Goal: Find specific page/section: Find specific page/section

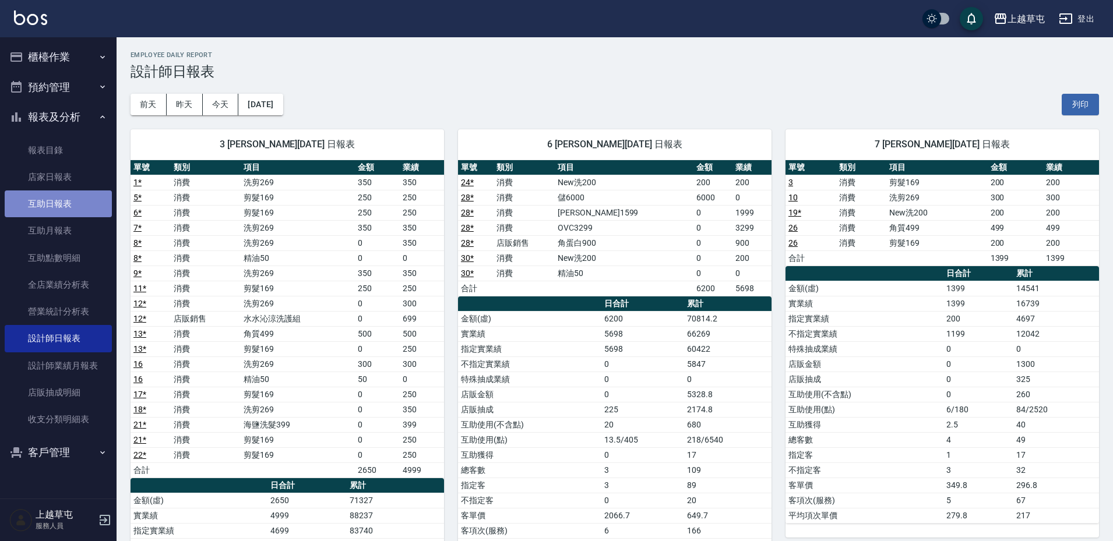
click at [64, 203] on link "互助日報表" at bounding box center [58, 204] width 107 height 27
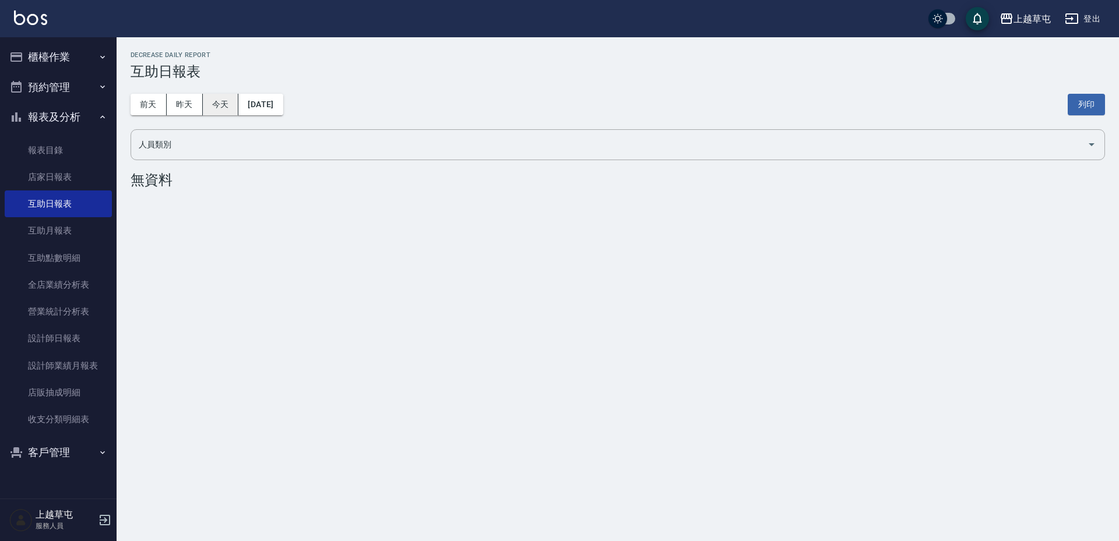
click at [211, 111] on button "今天" at bounding box center [221, 105] width 36 height 22
click at [197, 110] on button "昨天" at bounding box center [185, 105] width 36 height 22
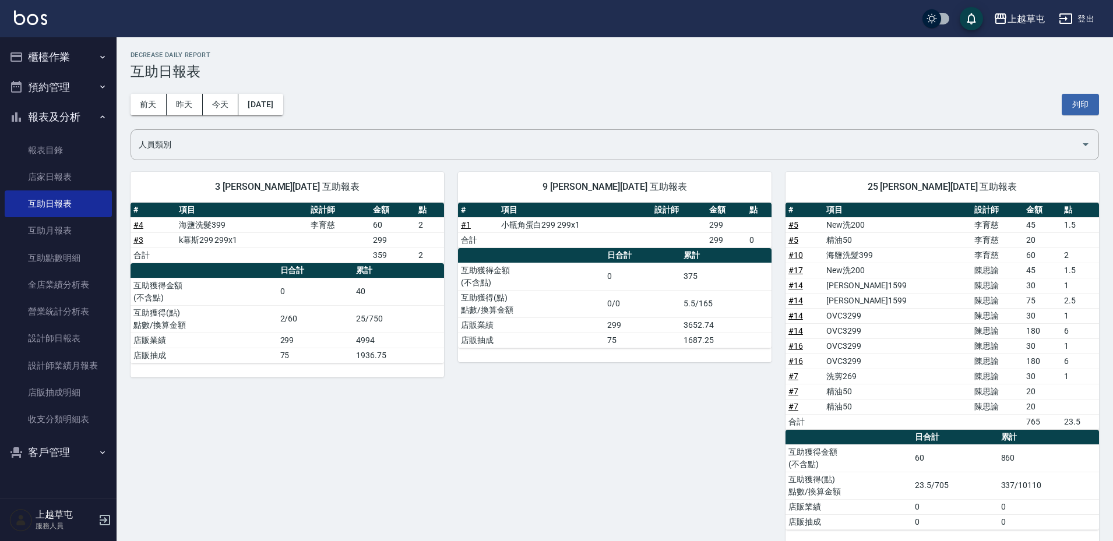
click at [219, 92] on div "[DATE] [DATE] [DATE] [DATE] 列印" at bounding box center [615, 105] width 969 height 50
click at [218, 93] on div "[DATE] [DATE] [DATE] [DATE] 列印" at bounding box center [615, 105] width 969 height 50
click at [223, 100] on button "今天" at bounding box center [221, 105] width 36 height 22
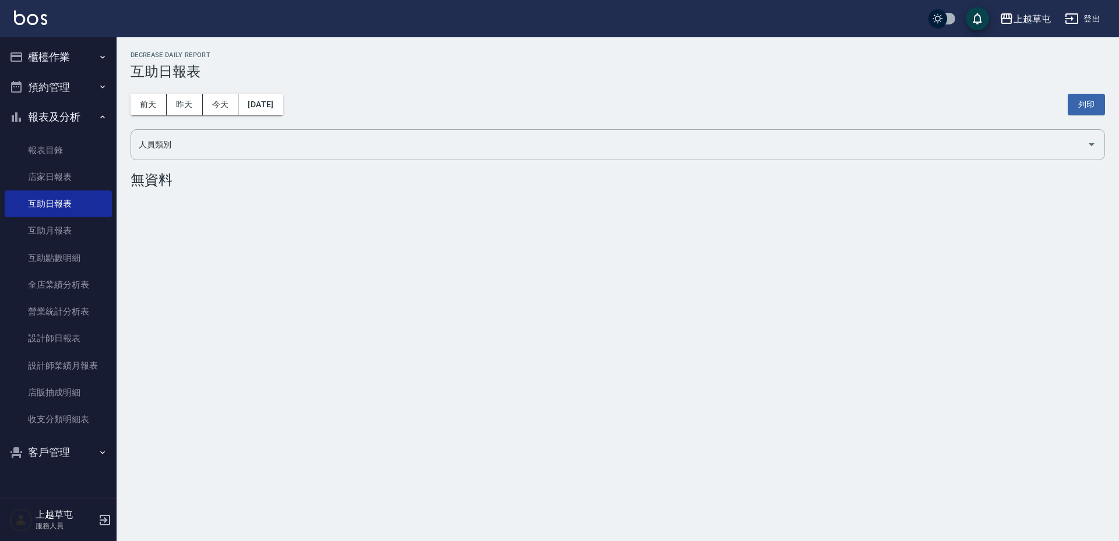
drag, startPoint x: 289, startPoint y: 189, endPoint x: 282, endPoint y: 176, distance: 15.1
click at [290, 189] on div "上越草屯 [DATE] 互助日報表 列印時間： [DATE][PHONE_NUMBER]:19 Decrease Daily Report 互助日報表 [DA…" at bounding box center [618, 122] width 1003 height 170
click at [138, 112] on button "前天" at bounding box center [149, 105] width 36 height 22
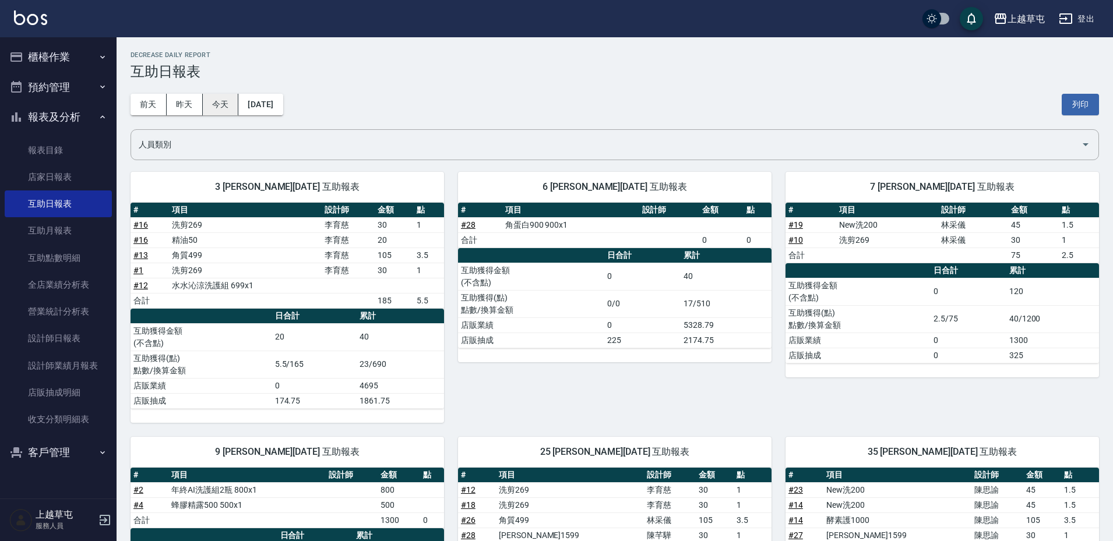
click at [228, 110] on button "今天" at bounding box center [221, 105] width 36 height 22
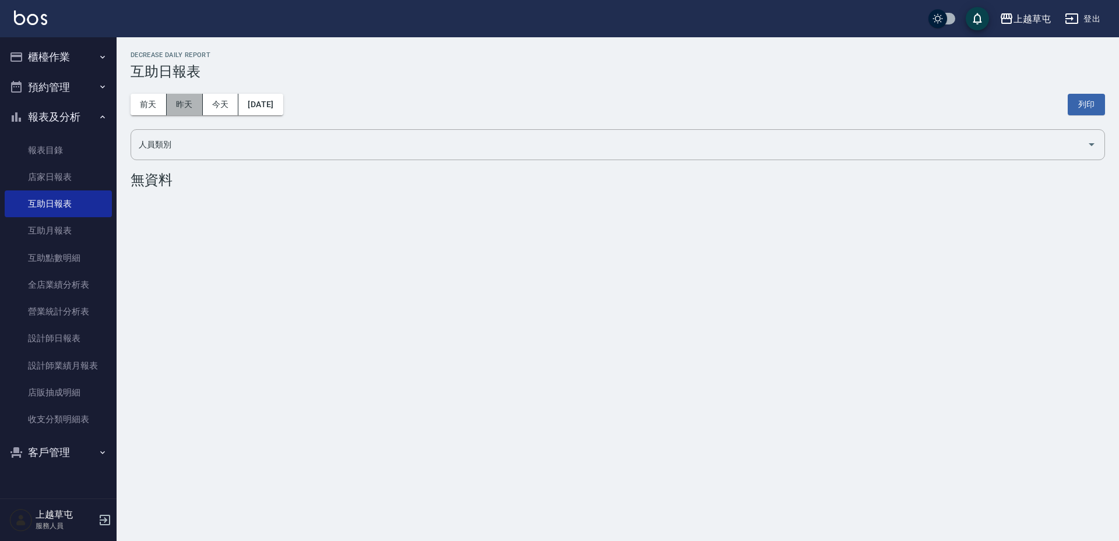
click at [181, 109] on button "昨天" at bounding box center [185, 105] width 36 height 22
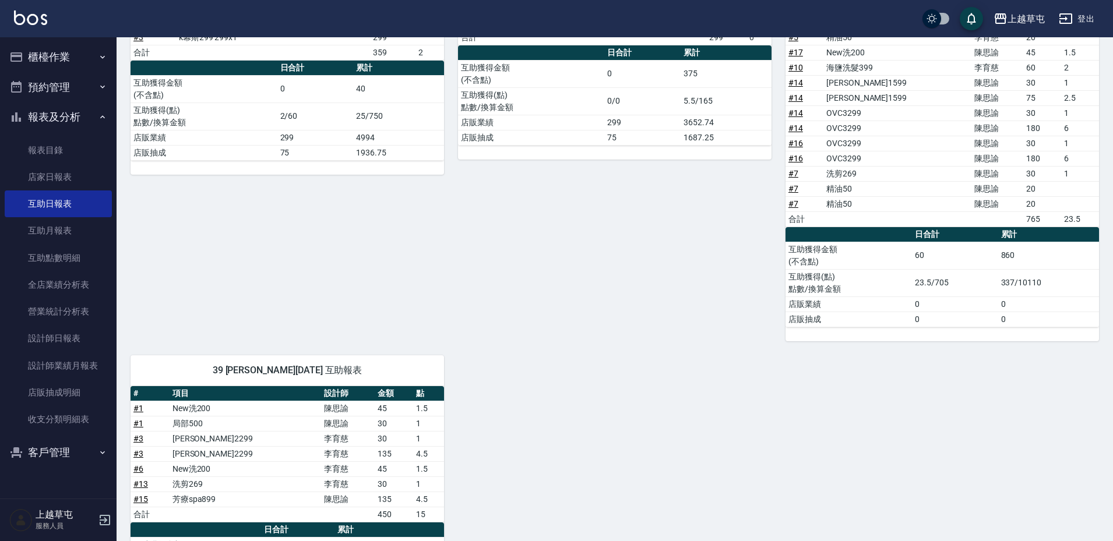
scroll to position [79, 0]
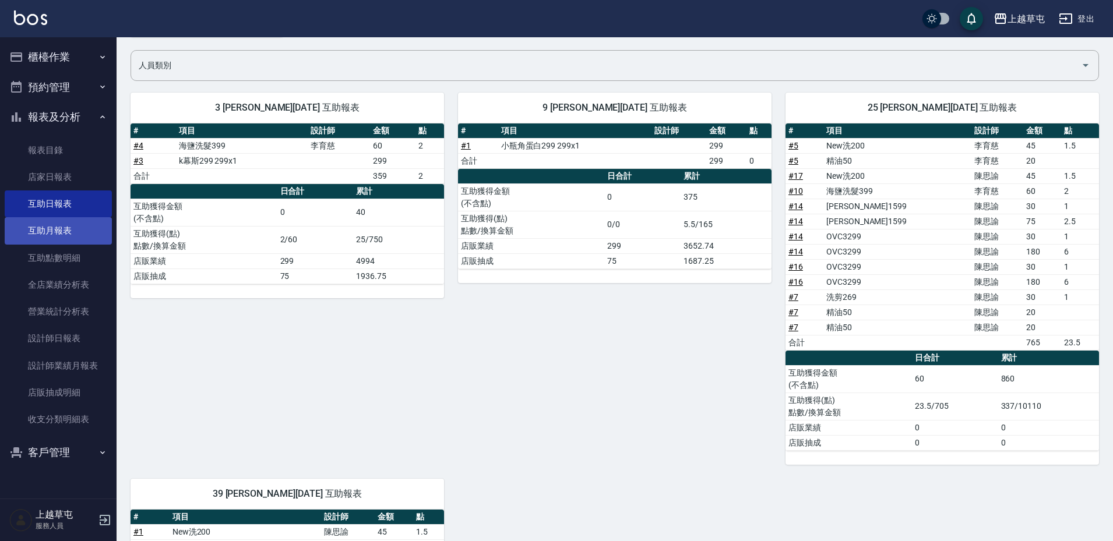
click at [69, 223] on link "互助月報表" at bounding box center [58, 230] width 107 height 27
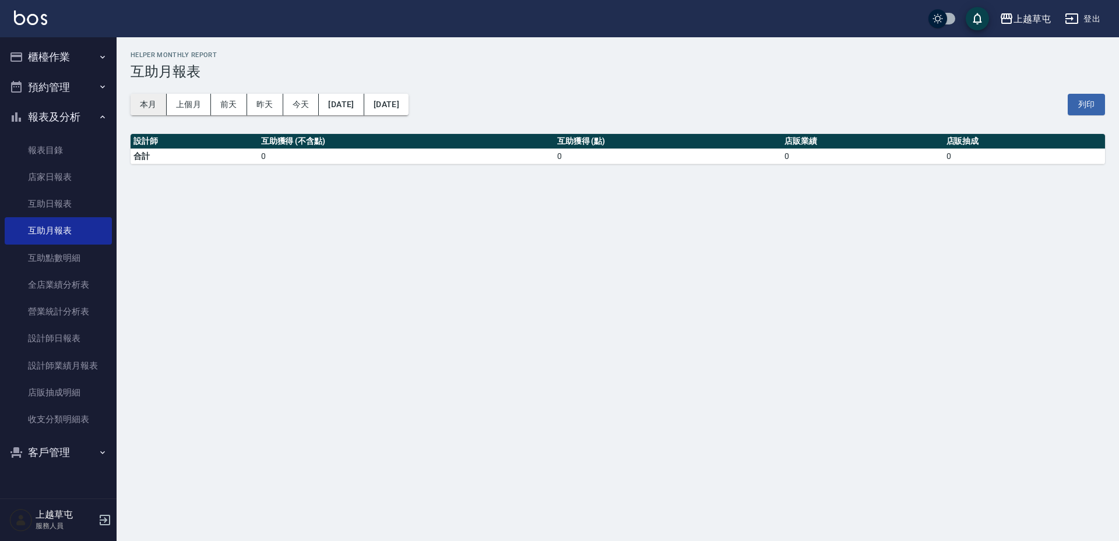
click at [140, 107] on button "本月" at bounding box center [149, 105] width 36 height 22
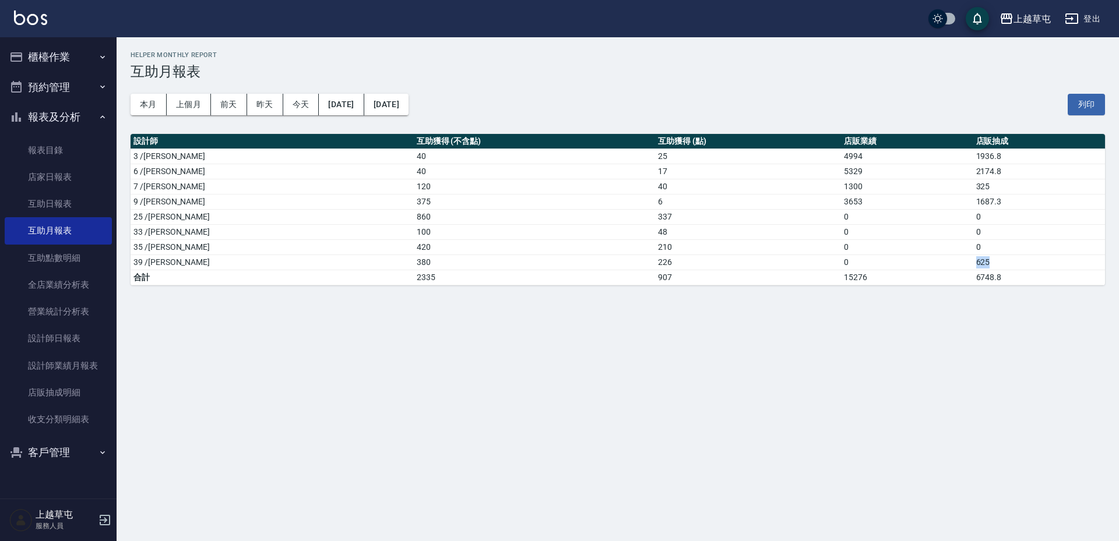
drag, startPoint x: 954, startPoint y: 266, endPoint x: 972, endPoint y: 260, distance: 18.4
click at [973, 260] on td "625" at bounding box center [1039, 262] width 132 height 15
click at [896, 308] on div "[GEOGRAPHIC_DATA] [DATE] - [DATE] 互助月報表 列印時間： [DATE][PHONE_NUMBER]:20 Helper Mo…" at bounding box center [559, 270] width 1119 height 541
drag, startPoint x: 582, startPoint y: 267, endPoint x: 618, endPoint y: 261, distance: 36.7
click at [617, 261] on tr "39 /[PERSON_NAME]380 226 0 625" at bounding box center [618, 262] width 975 height 15
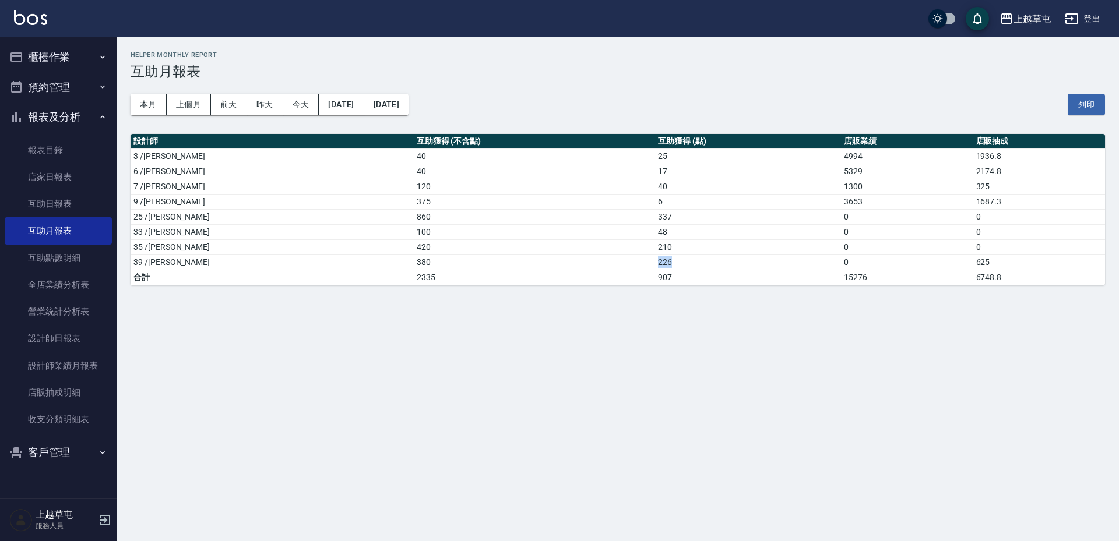
click at [655, 261] on td "226" at bounding box center [748, 262] width 186 height 15
drag, startPoint x: 585, startPoint y: 247, endPoint x: 616, endPoint y: 245, distance: 31.0
click at [616, 245] on tr "35 /[PERSON_NAME]420 210 0 0" at bounding box center [618, 247] width 975 height 15
click at [655, 245] on td "210" at bounding box center [748, 247] width 186 height 15
drag, startPoint x: 590, startPoint y: 257, endPoint x: 633, endPoint y: 262, distance: 43.5
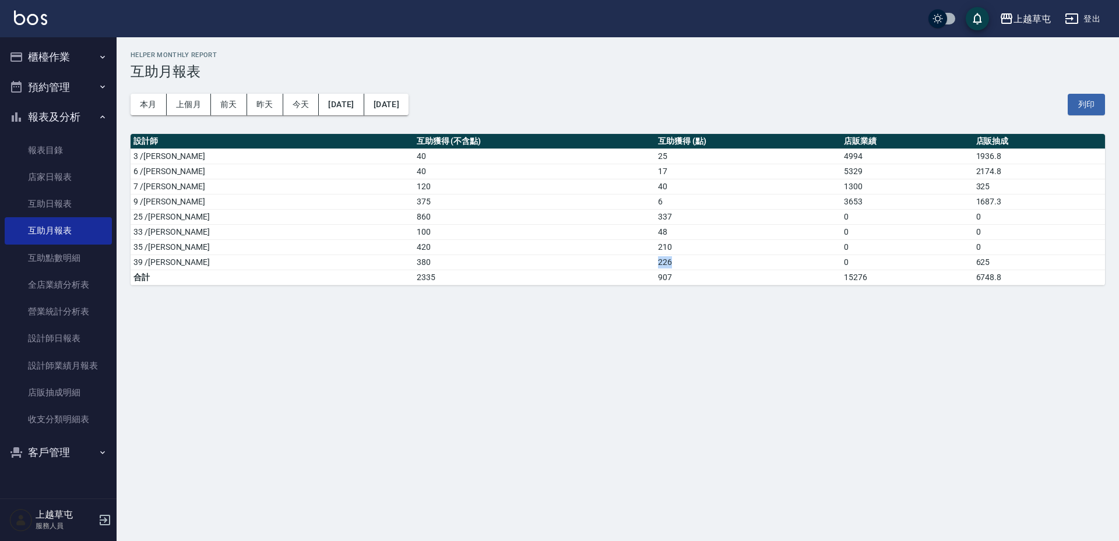
click at [655, 262] on td "226" at bounding box center [748, 262] width 186 height 15
click at [655, 263] on td "226" at bounding box center [748, 262] width 186 height 15
click at [54, 208] on link "互助日報表" at bounding box center [58, 204] width 107 height 27
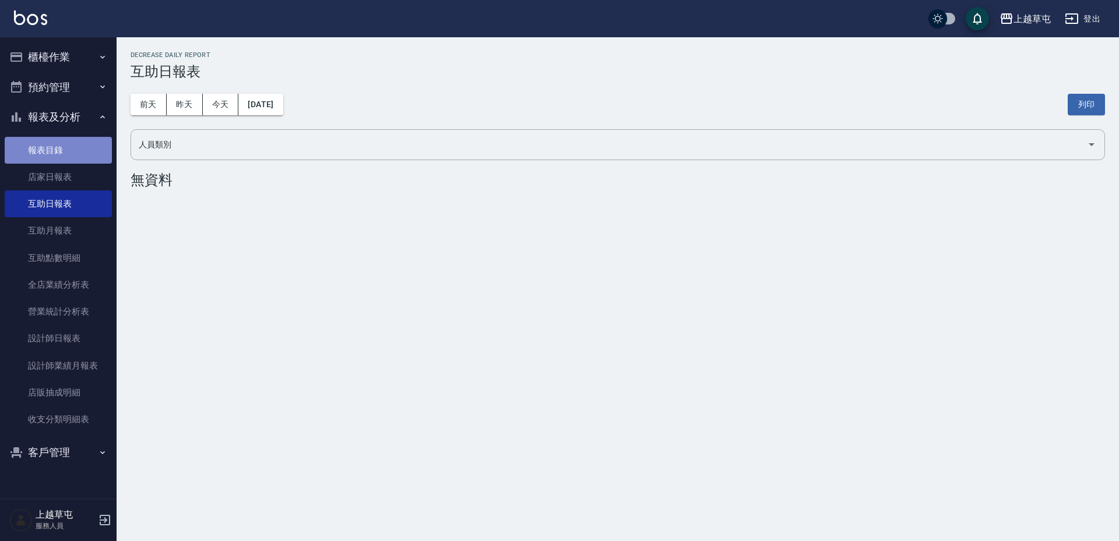
click at [81, 152] on link "報表目錄" at bounding box center [58, 150] width 107 height 27
